Goal: Navigation & Orientation: Find specific page/section

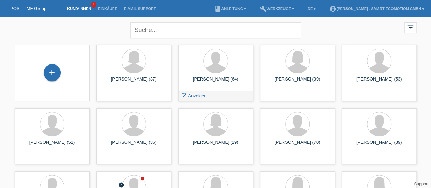
click at [222, 80] on div "[PERSON_NAME] (64)" at bounding box center [216, 81] width 64 height 11
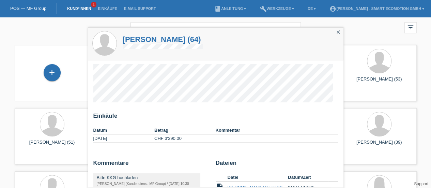
click at [164, 38] on h1 "[PERSON_NAME] (64)" at bounding box center [163, 39] width 80 height 9
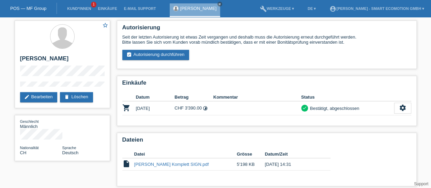
click at [220, 5] on icon "close" at bounding box center [219, 3] width 3 height 3
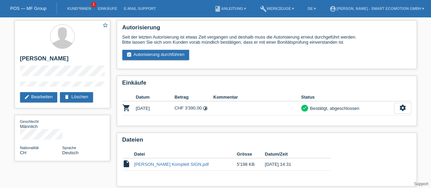
click at [34, 11] on link "POS — MF Group" at bounding box center [28, 8] width 36 height 5
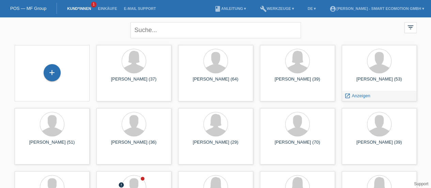
click at [382, 77] on div "[PERSON_NAME] (53)" at bounding box center [379, 81] width 64 height 11
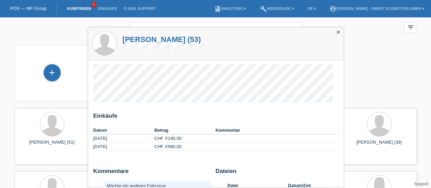
click at [139, 41] on h1 "[PERSON_NAME] (53)" at bounding box center [164, 39] width 82 height 9
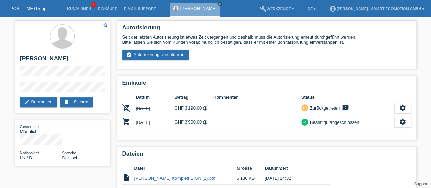
click at [16, 6] on link "POS — MF Group" at bounding box center [28, 8] width 36 height 5
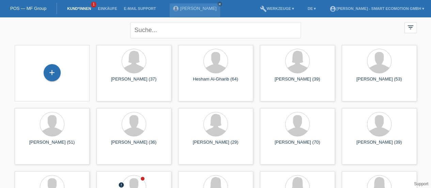
scroll to position [5, 0]
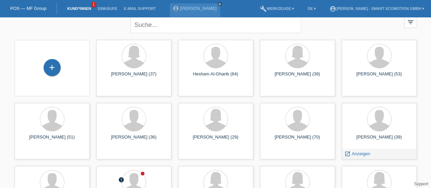
click at [378, 135] on div "[PERSON_NAME] (39)" at bounding box center [379, 139] width 64 height 11
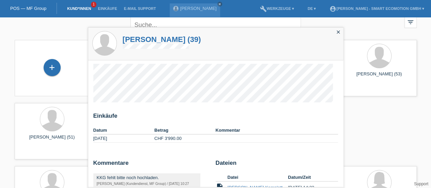
click at [153, 41] on h1 "[PERSON_NAME] (39)" at bounding box center [162, 39] width 78 height 9
